Goal: Task Accomplishment & Management: Complete application form

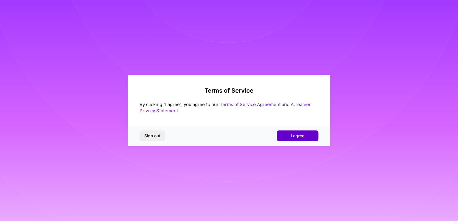
click at [292, 135] on span "I agree" at bounding box center [298, 136] width 14 height 6
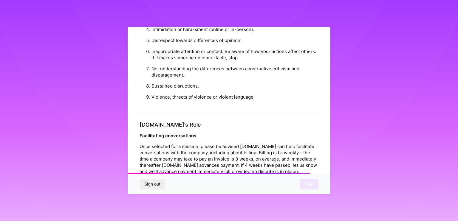
scroll to position [678, 0]
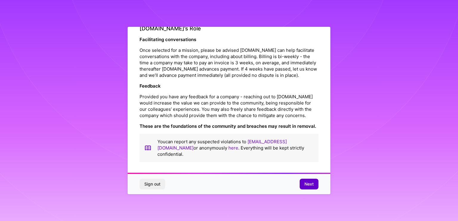
click at [309, 186] on span "Next" at bounding box center [309, 184] width 9 height 6
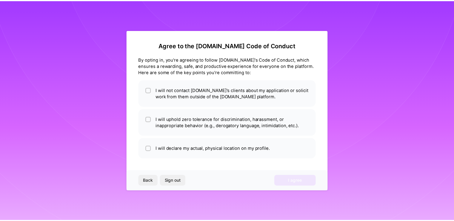
scroll to position [0, 0]
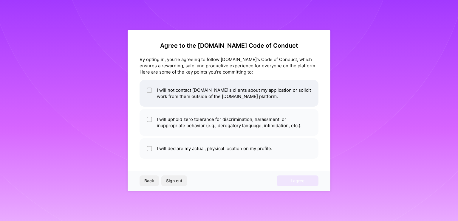
click at [149, 90] on input "checkbox" at bounding box center [150, 91] width 4 height 4
checkbox input "true"
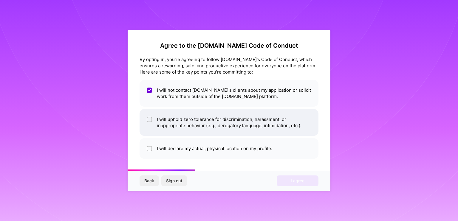
click at [153, 121] on li "I will uphold zero tolerance for discrimination, harassment, or inappropriate b…" at bounding box center [229, 122] width 179 height 27
checkbox input "true"
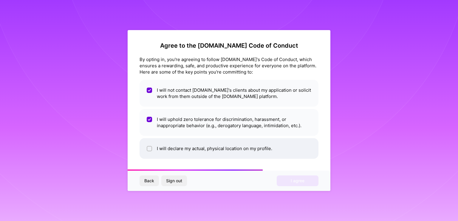
click at [149, 148] on input "checkbox" at bounding box center [150, 149] width 4 height 4
checkbox input "true"
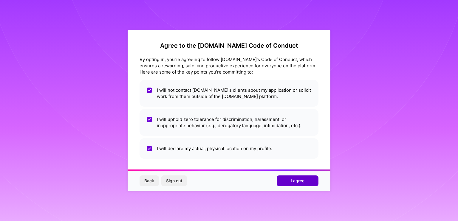
click at [296, 180] on span "I agree" at bounding box center [298, 181] width 14 height 6
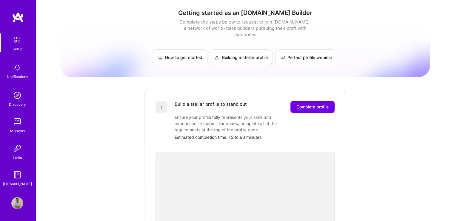
click at [295, 134] on div "Estimated completion time: 15 to 60 minutes" at bounding box center [255, 137] width 160 height 6
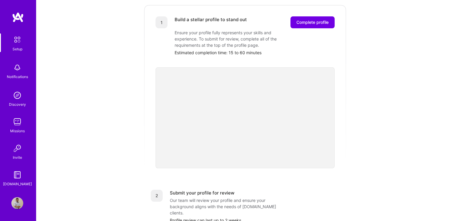
scroll to position [78, 0]
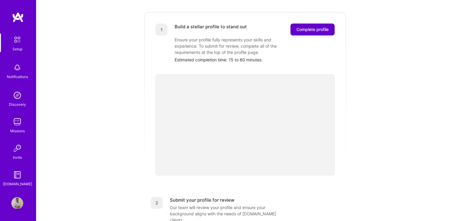
click at [309, 27] on span "Complete profile" at bounding box center [312, 30] width 32 height 6
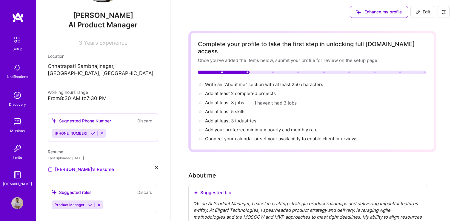
scroll to position [60, 0]
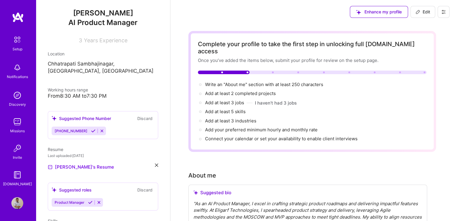
click at [91, 132] on icon at bounding box center [93, 131] width 4 height 4
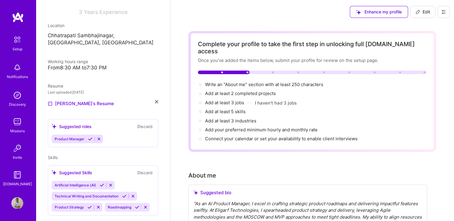
scroll to position [88, 0]
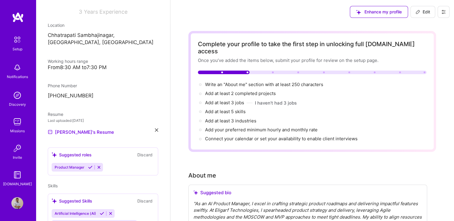
click at [88, 166] on icon at bounding box center [90, 167] width 4 height 4
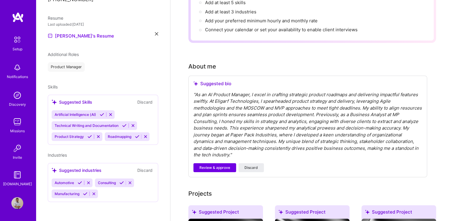
scroll to position [110, 0]
click at [222, 104] on div "" As an AI Product Manager, I excel in crafting strategic product roadmaps and …" at bounding box center [307, 124] width 229 height 67
click at [223, 100] on div "" As an AI Product Manager, I excel in crafting strategic product roadmaps and …" at bounding box center [307, 124] width 229 height 67
click at [268, 120] on div "" As an AI Product Manager, I excel in crafting strategic product roadmaps and …" at bounding box center [307, 124] width 229 height 67
drag, startPoint x: 402, startPoint y: 138, endPoint x: 394, endPoint y: 141, distance: 8.6
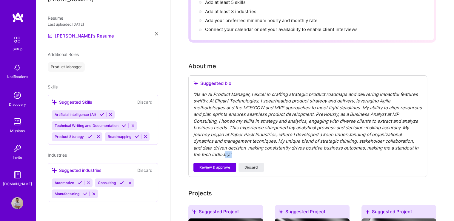
click at [394, 141] on div "" As an AI Product Manager, I excel in crafting strategic product roadmaps and …" at bounding box center [307, 124] width 229 height 67
click at [222, 165] on span "Review & approve" at bounding box center [214, 167] width 31 height 5
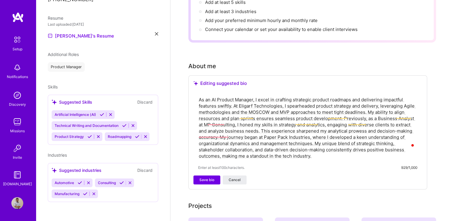
click at [257, 96] on textarea "As an AI Product Manager, I excel in crafting strategic product roadmaps and de…" at bounding box center [307, 128] width 219 height 64
click at [325, 96] on textarea "As an AI Product Manager, I excel in crafting strategic product roadmaps and de…" at bounding box center [307, 128] width 219 height 64
click at [372, 96] on textarea "As an AI Product Manager, I excel in crafting strategic product roadmaps and de…" at bounding box center [307, 128] width 219 height 64
click at [234, 98] on textarea "As an AI Product Manager, I excel in crafting strategic product roadmaps and de…" at bounding box center [307, 128] width 219 height 64
click at [374, 97] on textarea "As an AI Product Manager, I excel in crafting strategic product roadmaps and de…" at bounding box center [307, 128] width 219 height 64
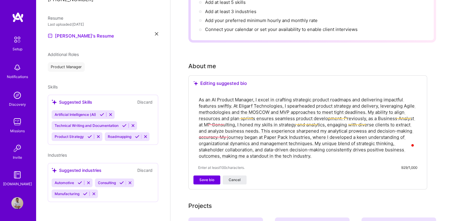
click at [380, 97] on textarea "As an AI Product Manager, I excel in crafting strategic product roadmaps and de…" at bounding box center [307, 128] width 219 height 64
click at [369, 103] on textarea "As an AI Product Manager, I excel in crafting strategic product roadmaps and de…" at bounding box center [307, 128] width 219 height 64
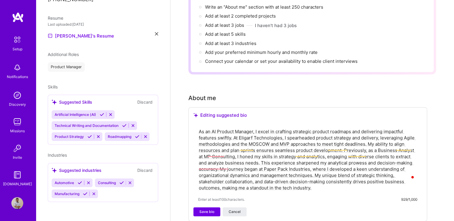
scroll to position [0, 0]
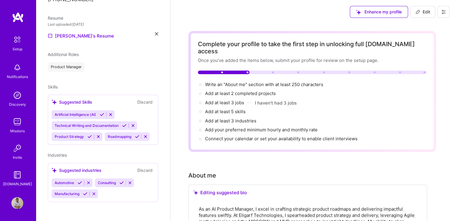
click at [155, 35] on icon at bounding box center [156, 33] width 3 height 3
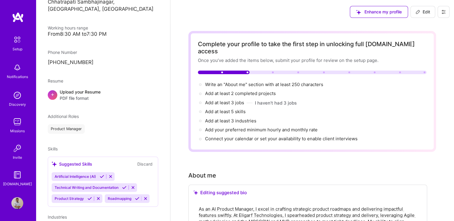
click at [75, 94] on div "Upload your Resume PDF file format" at bounding box center [80, 95] width 41 height 13
